Goal: Task Accomplishment & Management: Complete application form

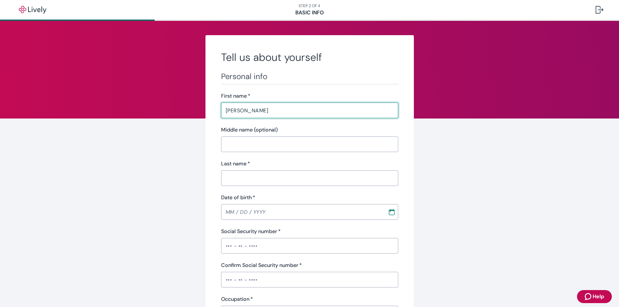
type input "[PERSON_NAME]"
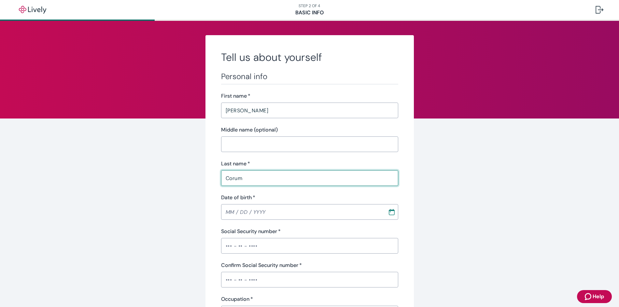
type input "Corum"
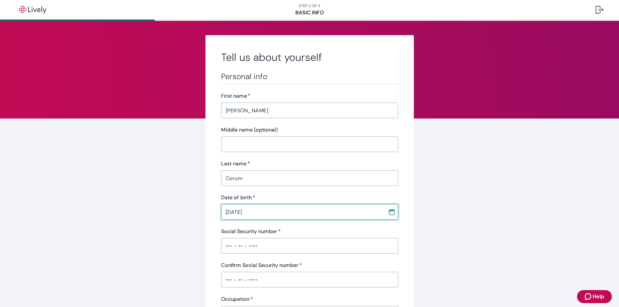
type input "[DATE]"
click at [222, 251] on input "Social Security number   *" at bounding box center [309, 245] width 177 height 13
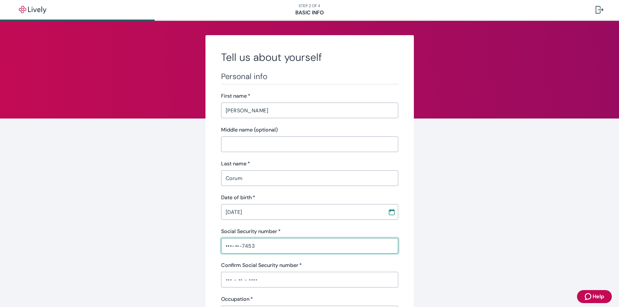
type input "•••-••-7453"
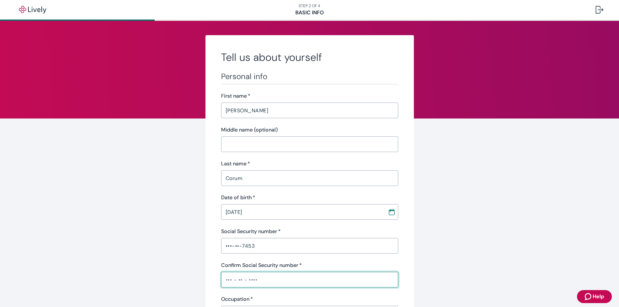
click at [232, 285] on input "Confirm Social Security number   *" at bounding box center [309, 279] width 177 height 13
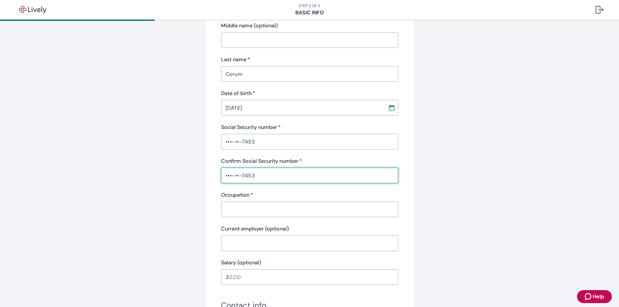
scroll to position [130, 0]
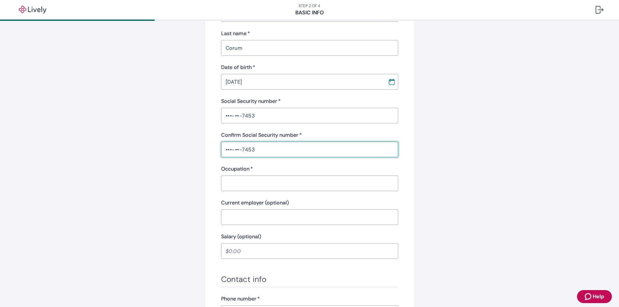
type input "•••-••-7453"
click at [242, 179] on input "Occupation   *" at bounding box center [309, 183] width 177 height 13
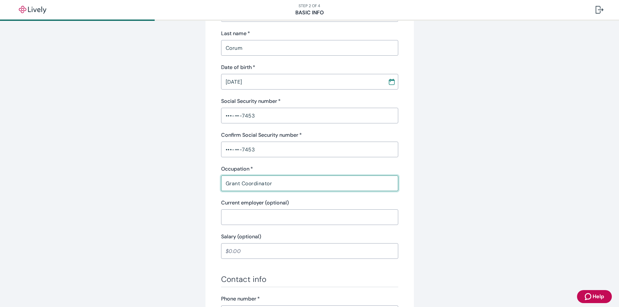
type input "Grant Coordinator"
click at [267, 214] on input "Current employer (optional)" at bounding box center [309, 217] width 177 height 13
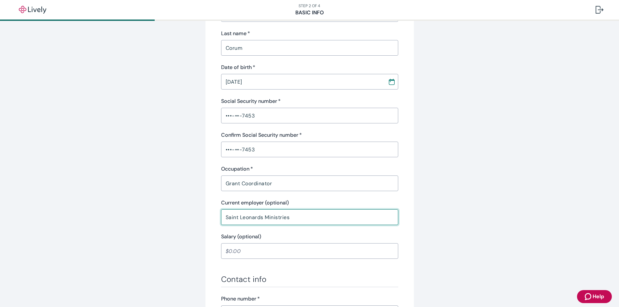
click at [259, 216] on input "Saint Leonards Ministries" at bounding box center [309, 217] width 177 height 13
type input "Saint [PERSON_NAME] Ministries"
click at [259, 251] on input "Salary (optional)" at bounding box center [309, 251] width 177 height 13
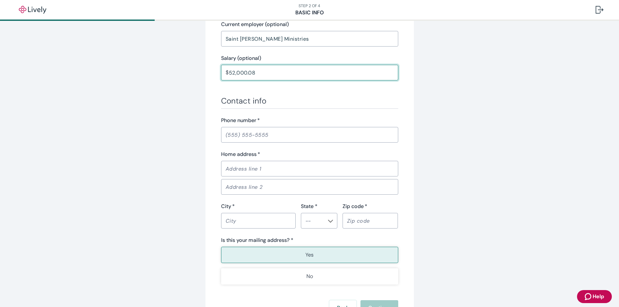
scroll to position [326, 0]
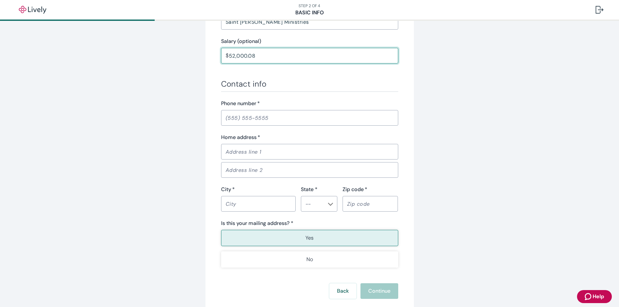
type input "52,000.08"
click at [251, 150] on input "Home address   *" at bounding box center [309, 151] width 177 height 13
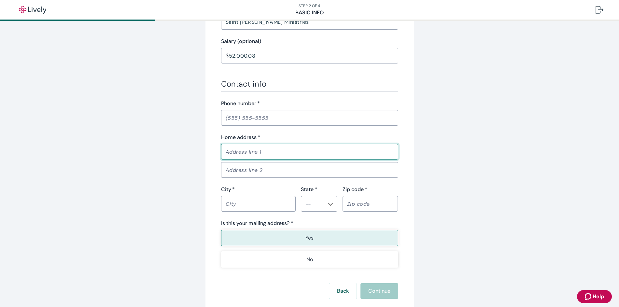
type input "[STREET_ADDRESS]"
type input "Apt 3E"
type input "[GEOGRAPHIC_DATA], [US_STATE]"
type input "IL"
type input "60640"
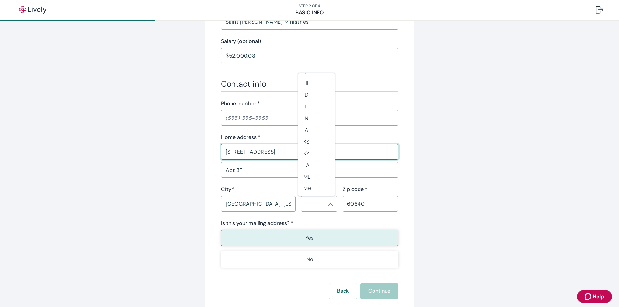
scroll to position [163, 0]
click at [306, 106] on li "IL" at bounding box center [316, 107] width 36 height 12
type input "IL"
click at [265, 208] on input "[GEOGRAPHIC_DATA], [US_STATE]" at bounding box center [258, 203] width 75 height 13
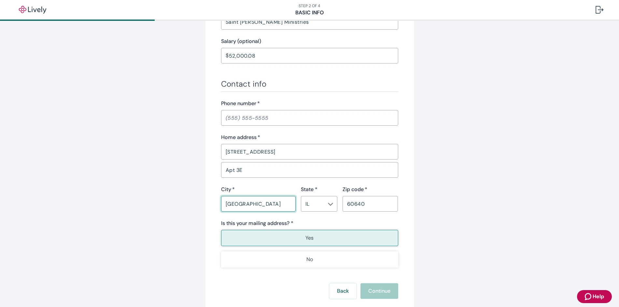
type input "[GEOGRAPHIC_DATA]"
click at [217, 203] on div "City   * [GEOGRAPHIC_DATA] ​" at bounding box center [256, 199] width 80 height 26
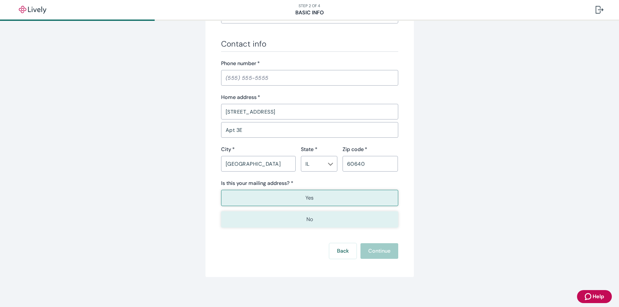
scroll to position [367, 0]
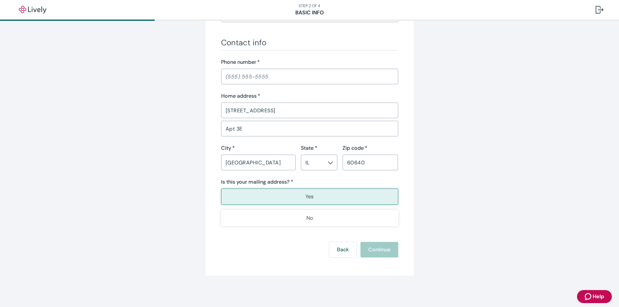
click at [343, 198] on button "Yes" at bounding box center [309, 197] width 177 height 16
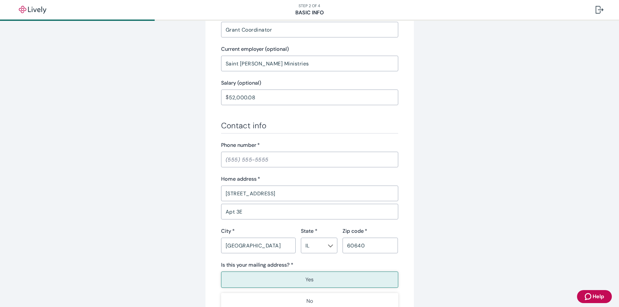
scroll to position [269, 0]
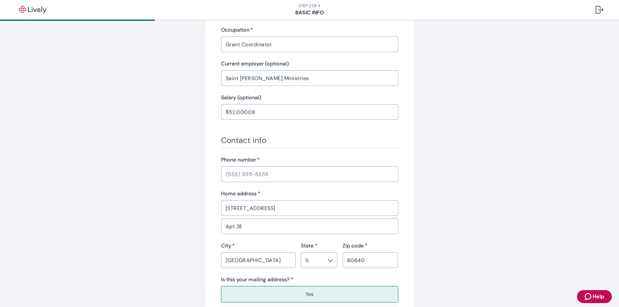
click at [300, 178] on input "Phone number   *" at bounding box center [309, 174] width 177 height 13
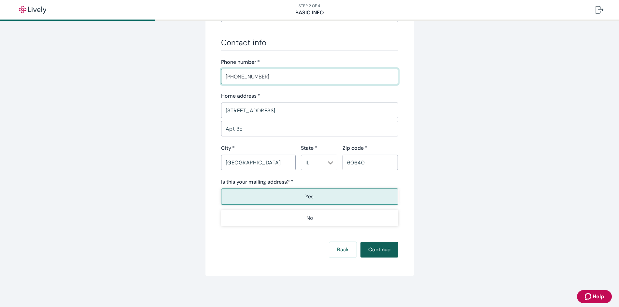
type input "[PHONE_NUMBER]"
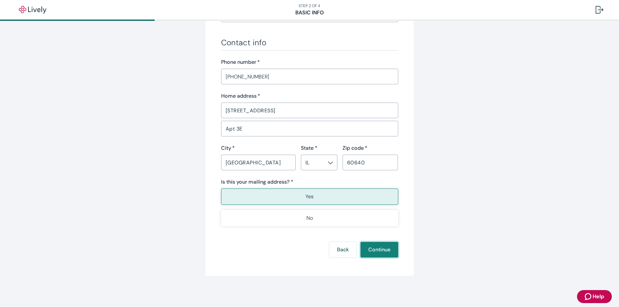
click at [374, 249] on button "Continue" at bounding box center [380, 250] width 38 height 16
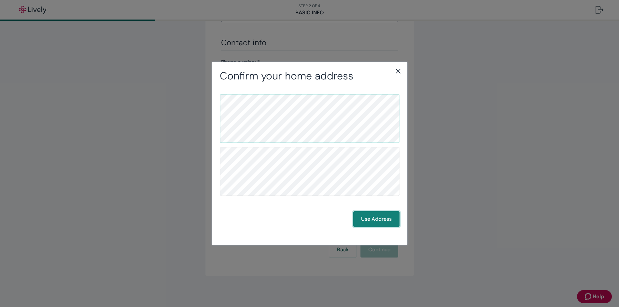
click at [374, 223] on button "Use Address" at bounding box center [376, 219] width 46 height 16
click at [367, 214] on button "Use Address" at bounding box center [376, 219] width 46 height 16
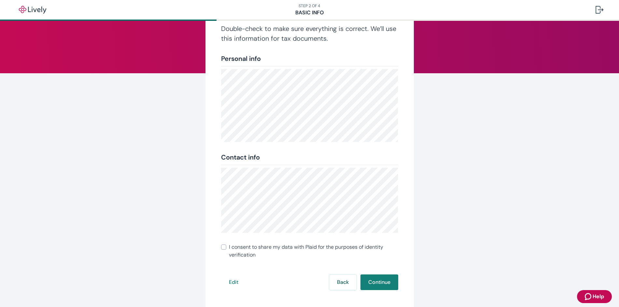
scroll to position [78, 0]
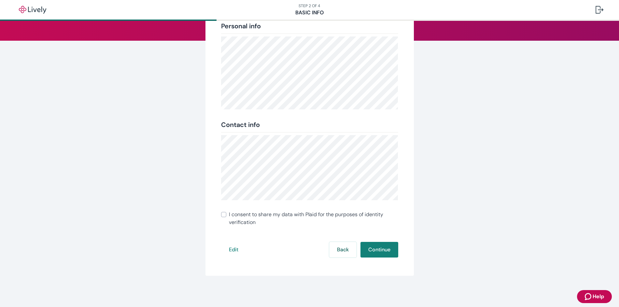
click at [221, 216] on input "I consent to share my data with Plaid for the purposes of identity verification" at bounding box center [223, 214] width 5 height 5
checkbox input "true"
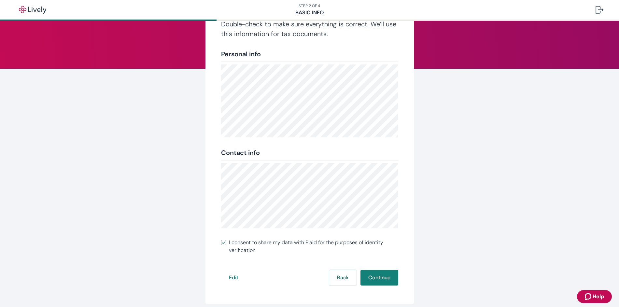
scroll to position [65, 0]
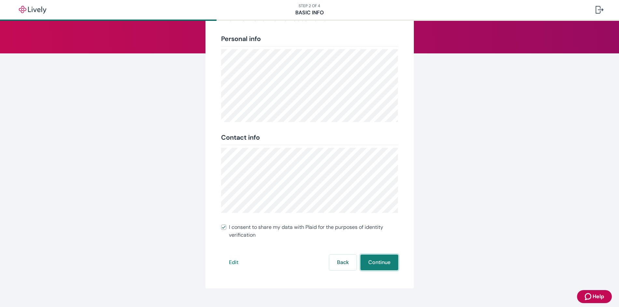
click at [367, 258] on button "Continue" at bounding box center [380, 263] width 38 height 16
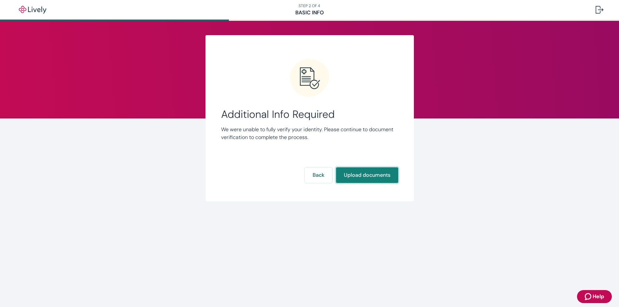
click at [348, 177] on button "Upload documents" at bounding box center [367, 175] width 62 height 16
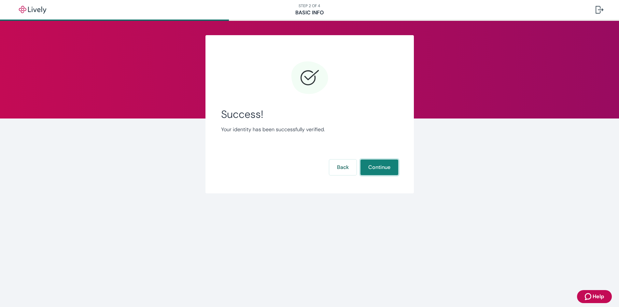
click at [378, 169] on button "Continue" at bounding box center [380, 168] width 38 height 16
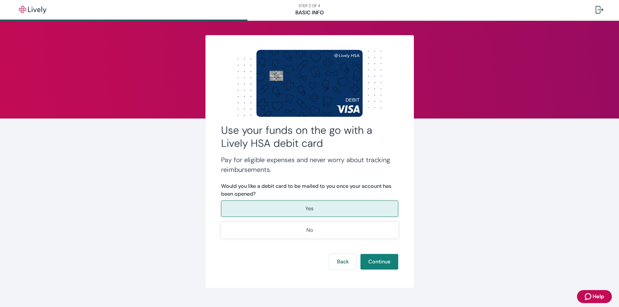
scroll to position [12, 0]
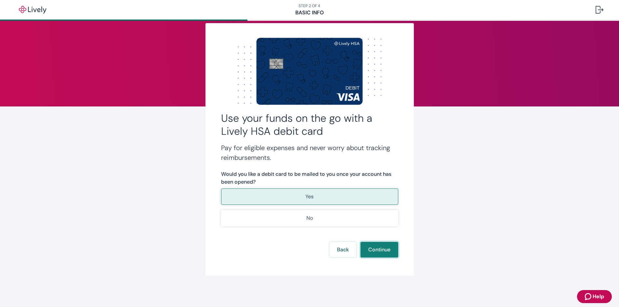
click at [383, 252] on button "Continue" at bounding box center [380, 250] width 38 height 16
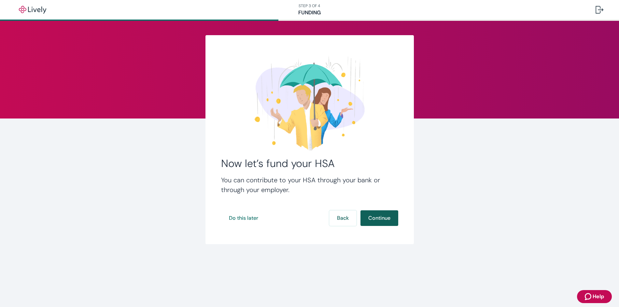
click at [376, 218] on button "Continue" at bounding box center [380, 218] width 38 height 16
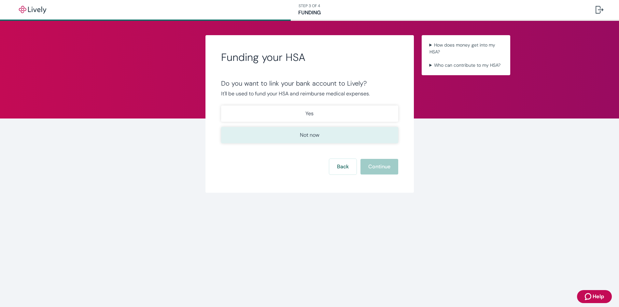
click at [335, 133] on button "Not now" at bounding box center [309, 135] width 177 height 16
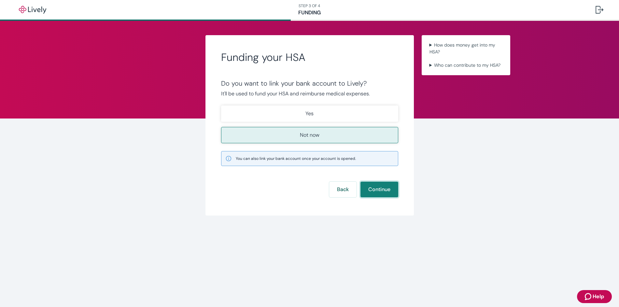
click at [367, 189] on button "Continue" at bounding box center [380, 190] width 38 height 16
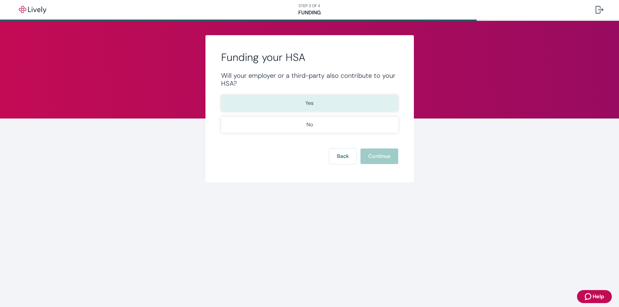
click at [314, 103] on button "Yes" at bounding box center [309, 103] width 177 height 16
click at [385, 152] on button "Continue" at bounding box center [380, 157] width 38 height 16
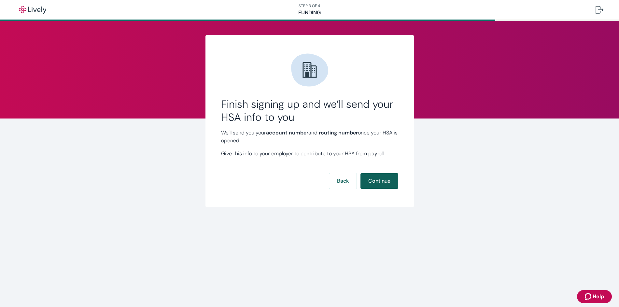
click at [382, 178] on button "Continue" at bounding box center [380, 181] width 38 height 16
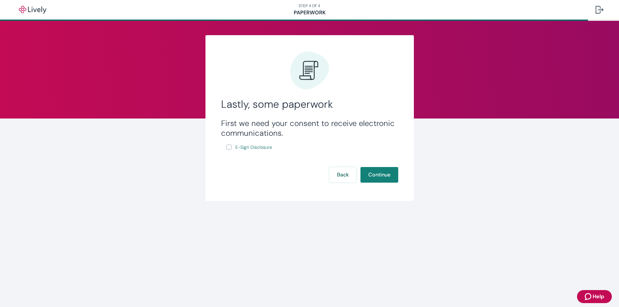
click at [227, 147] on input "E-Sign Disclosure" at bounding box center [228, 147] width 5 height 5
checkbox input "true"
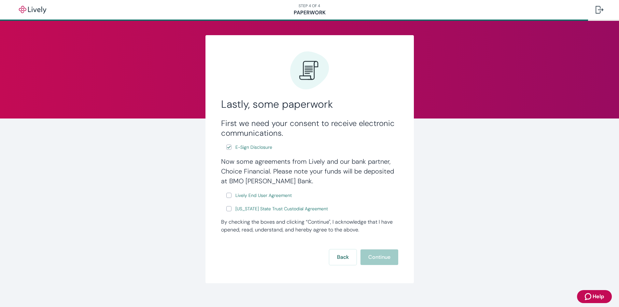
click at [227, 193] on input "Lively End User Agreement" at bounding box center [228, 195] width 5 height 5
checkbox input "true"
click at [227, 209] on input "[US_STATE] State Trust Custodial Agreement" at bounding box center [228, 208] width 5 height 5
checkbox input "true"
click at [381, 259] on button "Continue" at bounding box center [380, 257] width 38 height 16
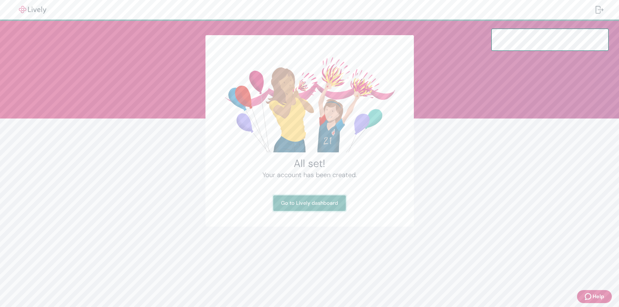
click at [307, 204] on link "Go to Lively dashboard" at bounding box center [309, 203] width 73 height 16
